Goal: Find specific page/section: Find specific page/section

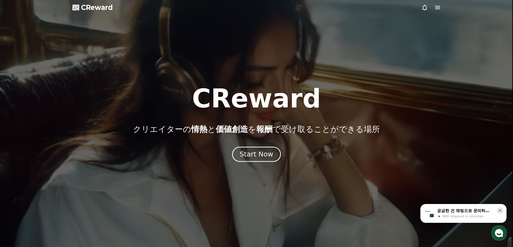
click at [261, 155] on div "Start Now" at bounding box center [255, 154] width 33 height 9
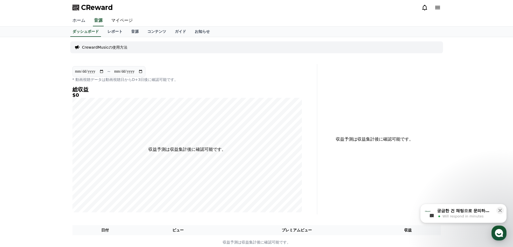
click at [75, 20] on link "ホーム" at bounding box center [79, 20] width 22 height 11
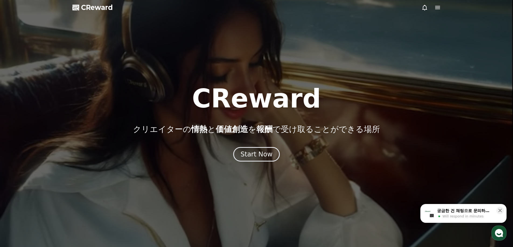
click at [89, 6] on span "CReward" at bounding box center [97, 7] width 32 height 9
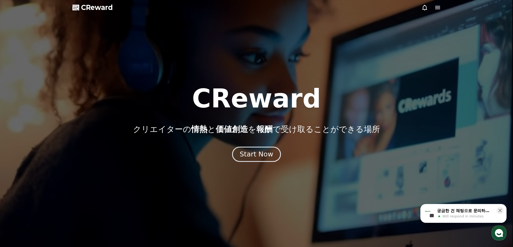
click at [239, 159] on button "Start Now" at bounding box center [256, 154] width 49 height 15
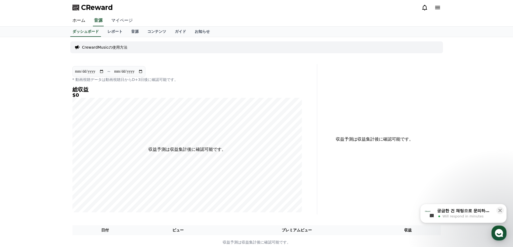
click at [116, 22] on link "マイページ" at bounding box center [122, 20] width 30 height 11
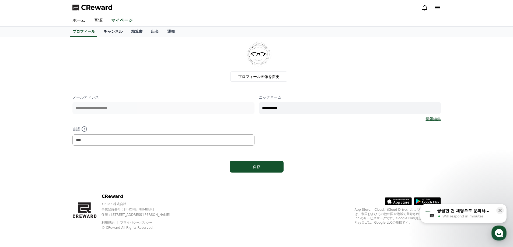
click at [108, 32] on link "チャンネル" at bounding box center [112, 32] width 27 height 10
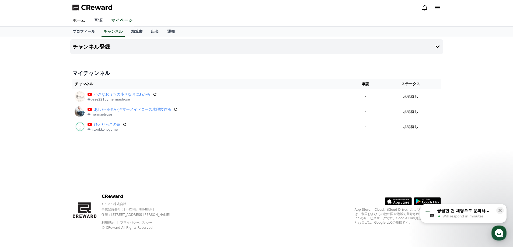
click at [96, 20] on link "音源" at bounding box center [98, 20] width 17 height 11
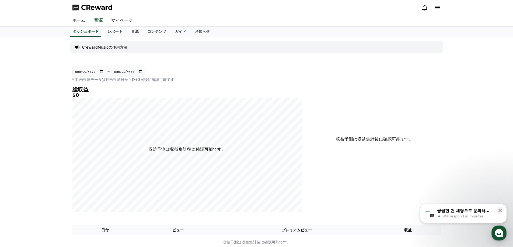
click at [76, 22] on link "ホーム" at bounding box center [79, 20] width 22 height 11
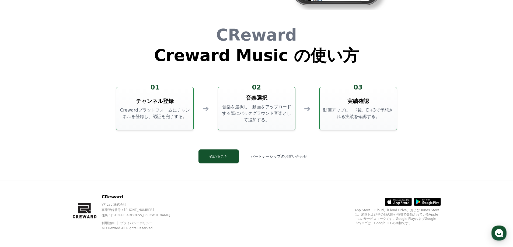
scroll to position [1458, 0]
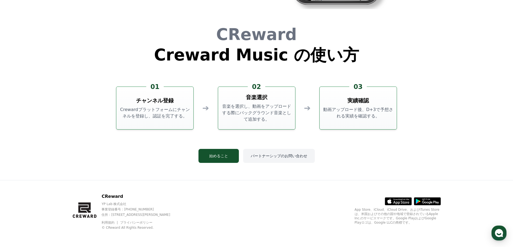
click at [268, 157] on button "パートナーシップのお問い合わせ" at bounding box center [279, 156] width 72 height 14
